Goal: Book appointment/travel/reservation

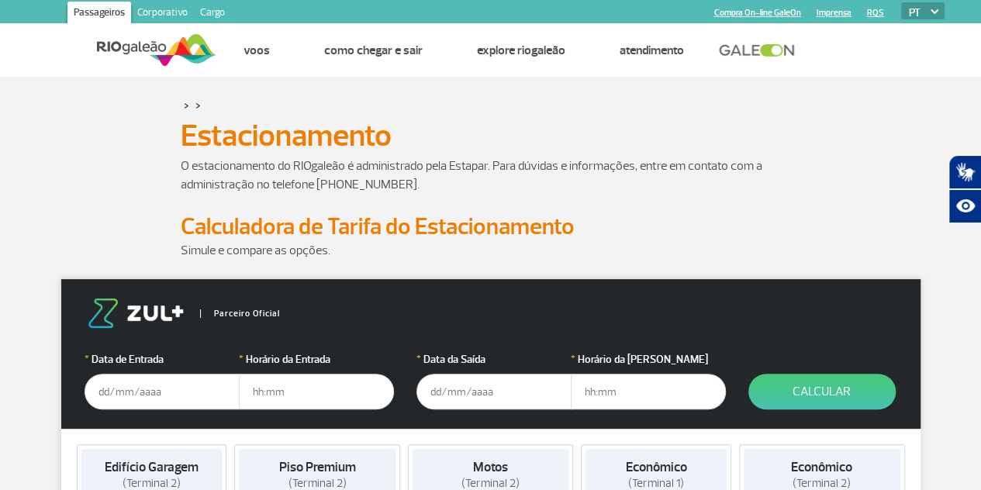
click at [127, 391] on input "text" at bounding box center [162, 392] width 155 height 36
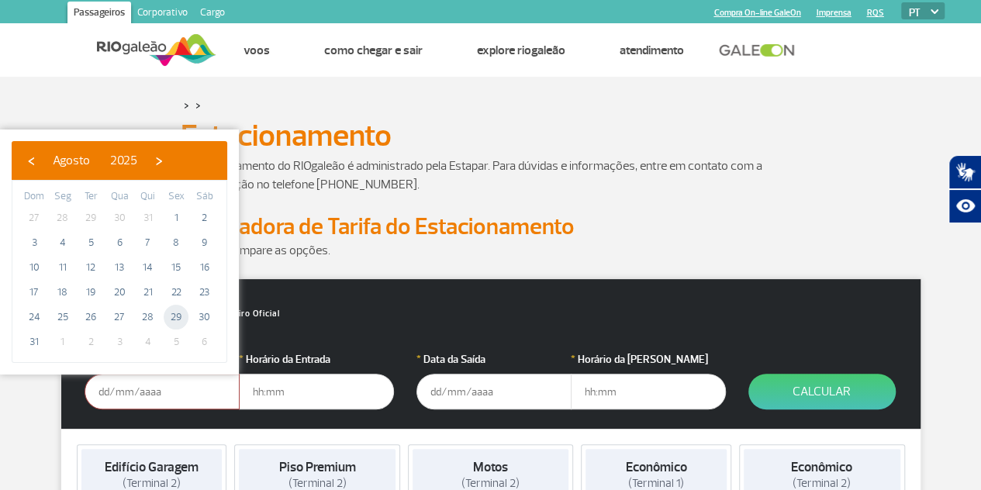
click at [178, 317] on span "29" at bounding box center [176, 317] width 25 height 25
type input "[DATE]"
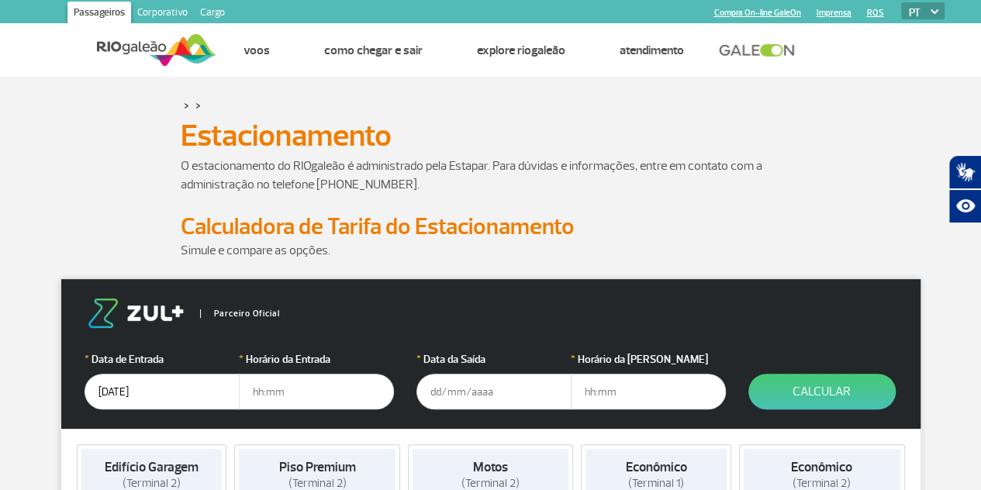
click at [287, 392] on input "text" at bounding box center [316, 392] width 155 height 36
type input "14:00"
click at [457, 391] on input "text" at bounding box center [493, 392] width 155 height 36
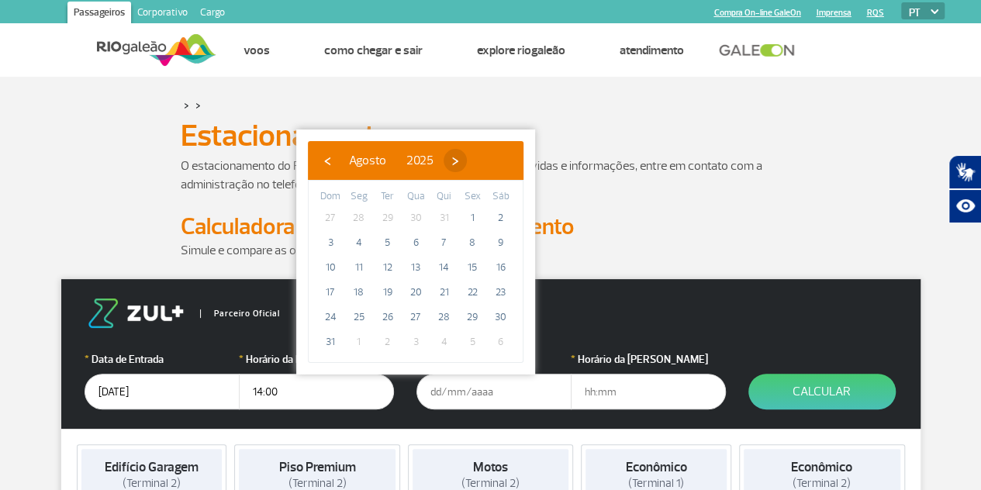
click at [467, 162] on span "›" at bounding box center [455, 160] width 23 height 23
click at [388, 212] on span "2" at bounding box center [387, 218] width 25 height 25
type input "[DATE]"
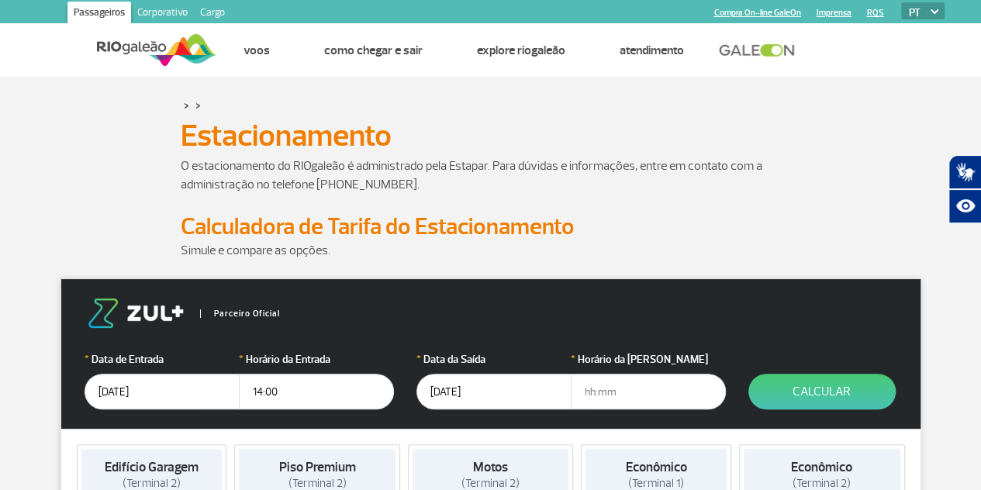
click at [621, 388] on input "text" at bounding box center [648, 392] width 155 height 36
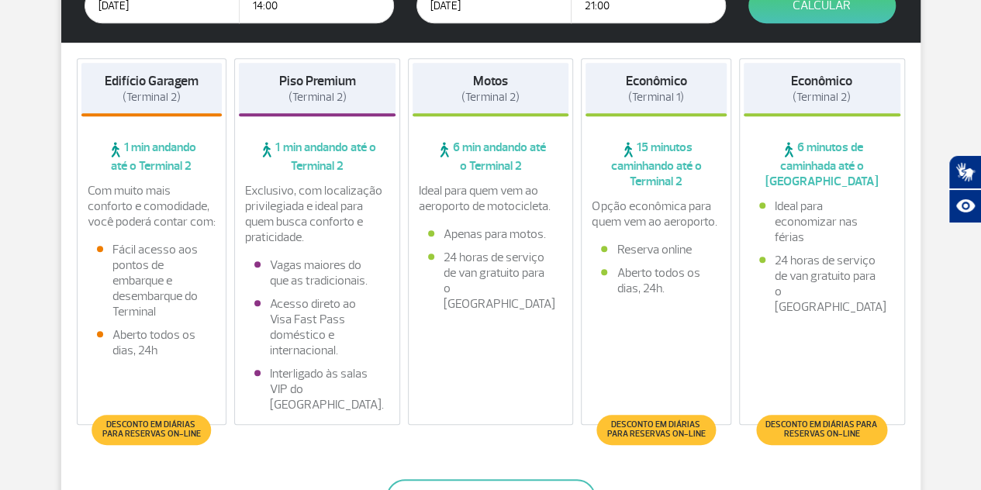
scroll to position [310, 0]
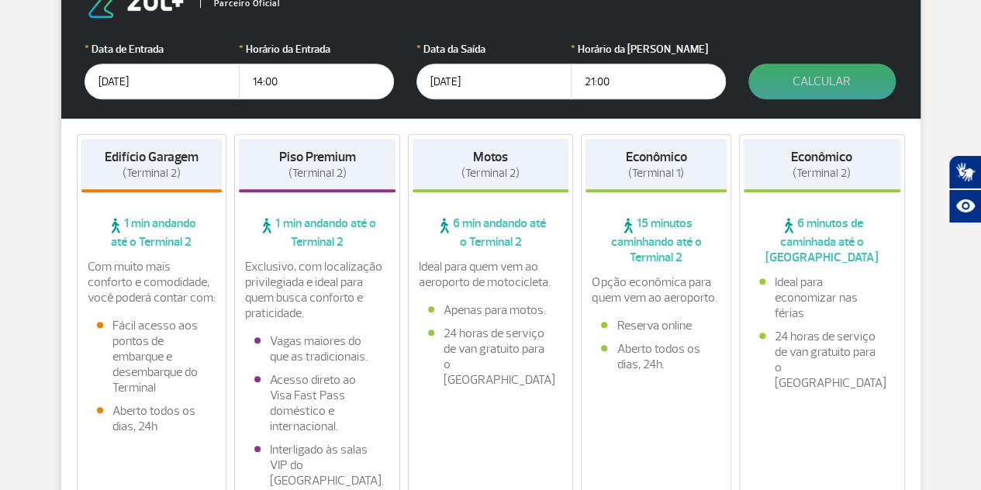
type input "21:00"
click at [837, 81] on button "Calcular" at bounding box center [821, 82] width 147 height 36
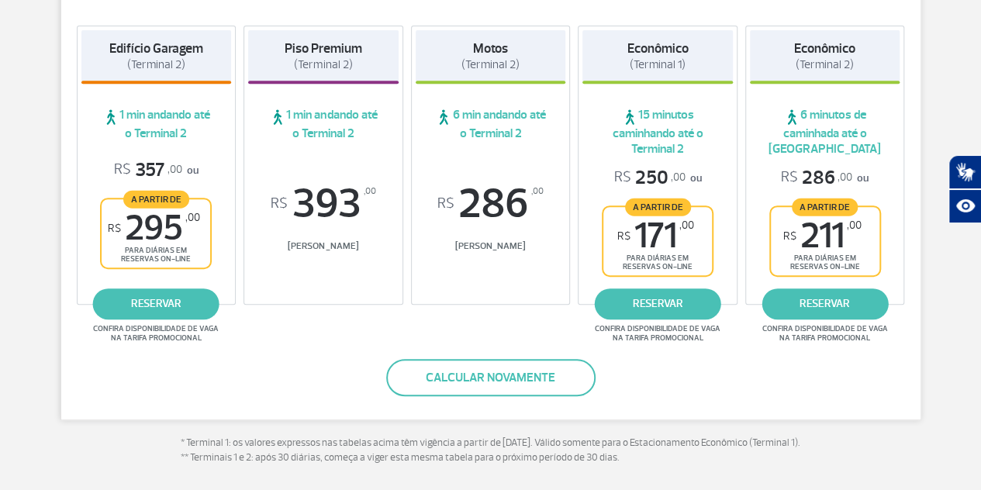
scroll to position [316, 0]
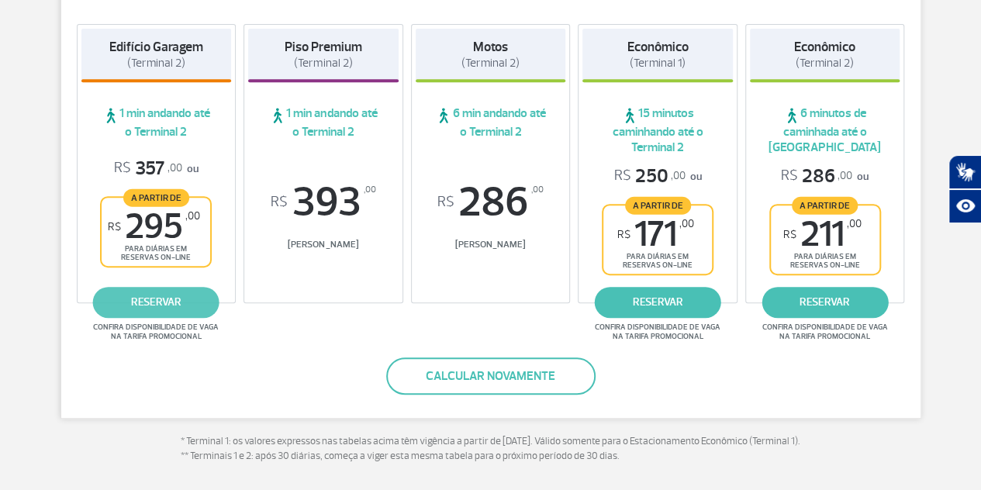
click at [174, 304] on link "reservar" at bounding box center [156, 302] width 126 height 31
